Goal: Task Accomplishment & Management: Use online tool/utility

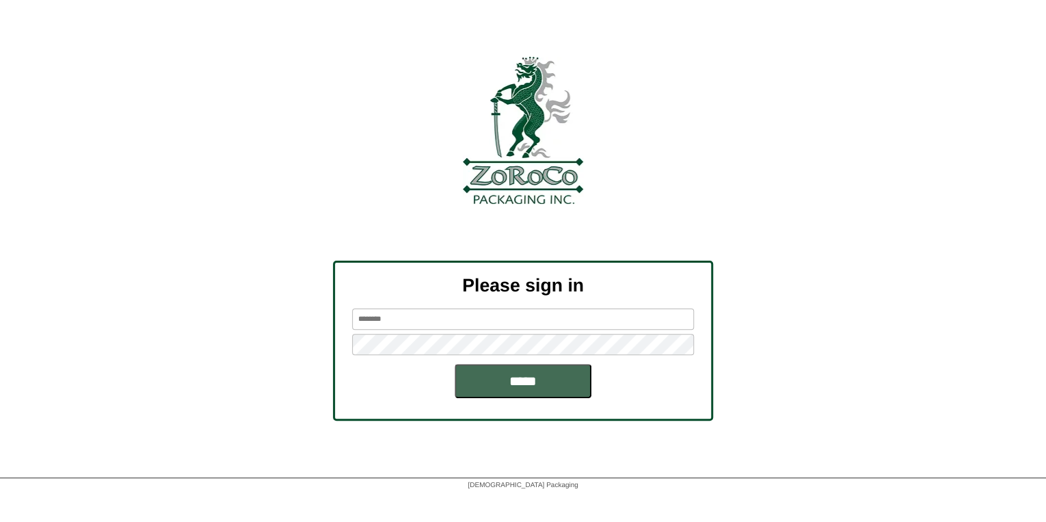
type input "*******"
click at [524, 388] on input "*****" at bounding box center [523, 381] width 137 height 34
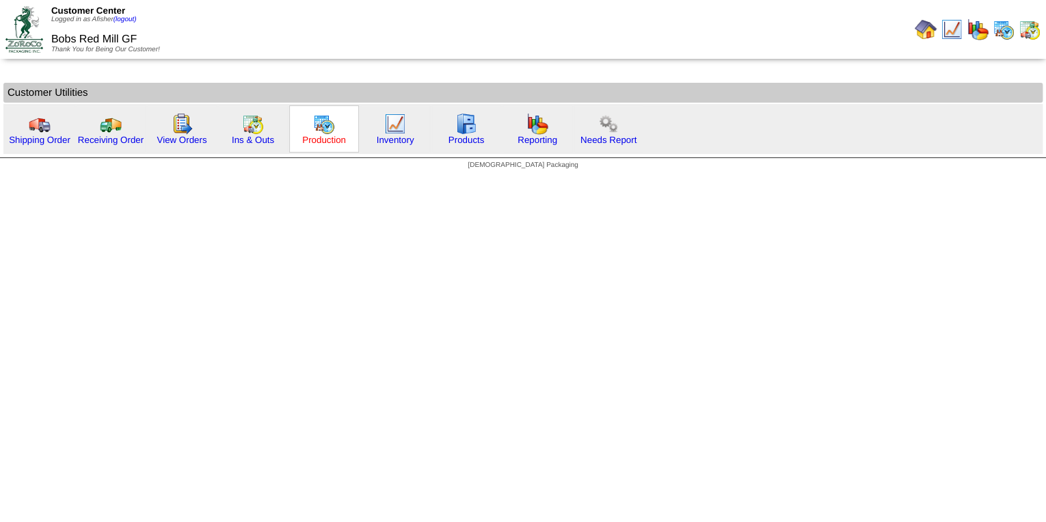
click at [334, 135] on link "Production" at bounding box center [324, 140] width 44 height 10
